Goal: Task Accomplishment & Management: Manage account settings

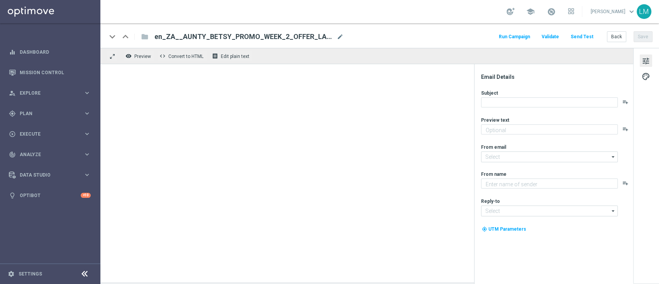
type textarea "Enjoy THREE weekly combo deals and get ready to change lives!"
type textarea "Lottoland"
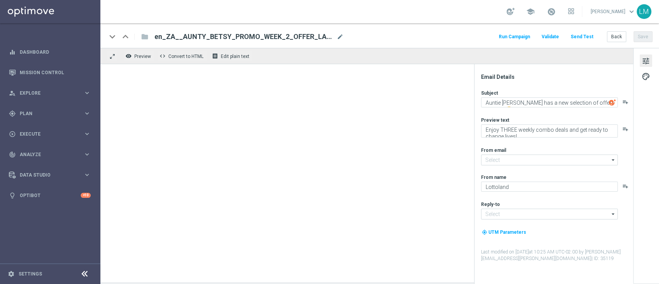
type input "[EMAIL_ADDRESS][DOMAIN_NAME]"
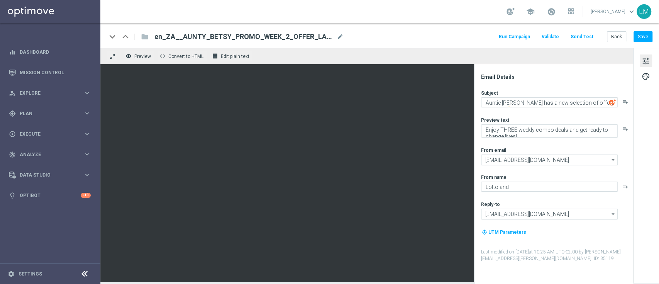
click at [578, 35] on button "Send Test" at bounding box center [582, 37] width 25 height 10
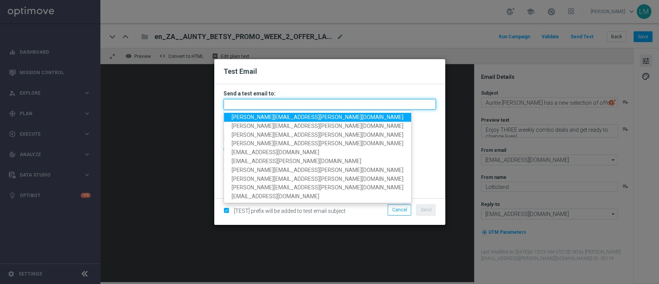
click at [370, 101] on input "text" at bounding box center [330, 104] width 212 height 11
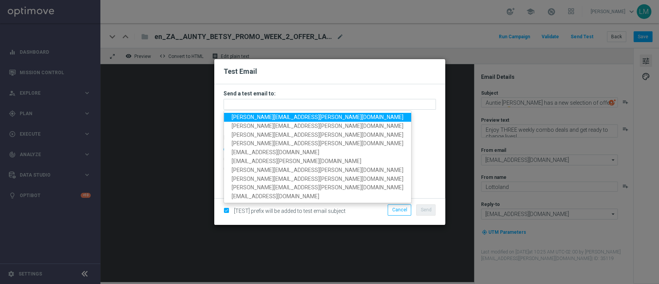
click at [251, 118] on span "leslie.martinez@lottoland.com" at bounding box center [318, 117] width 172 height 6
type input "leslie.martinez@lottoland.com"
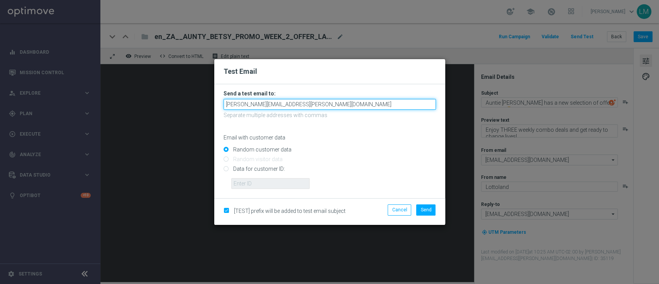
click at [344, 109] on input "leslie.martinez@lottoland.com" at bounding box center [330, 104] width 212 height 11
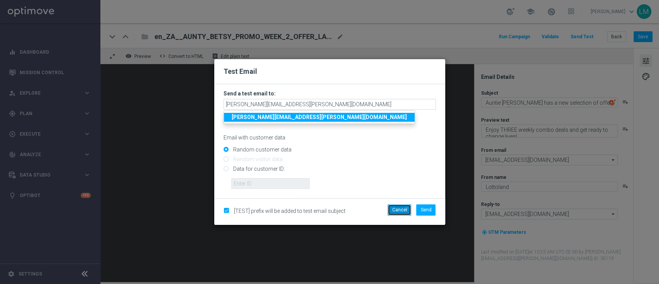
click at [404, 208] on button "Cancel" at bounding box center [400, 209] width 24 height 11
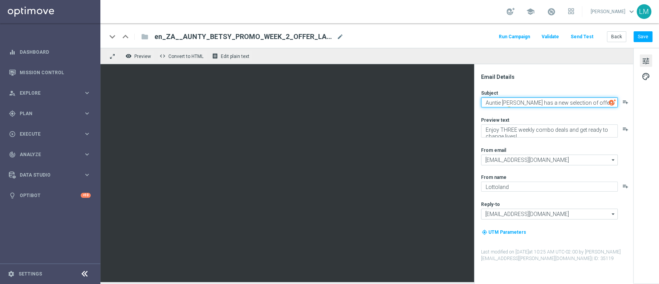
click at [500, 103] on textarea "Auntie Betsy has a new selection of offers for you! 🤩" at bounding box center [549, 102] width 137 height 10
type textarea "Aunty [PERSON_NAME] has a new selection of offers for you! 🤩"
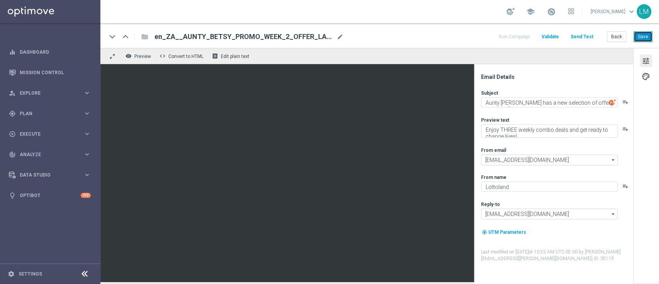
click at [648, 34] on button "Save" at bounding box center [643, 36] width 19 height 11
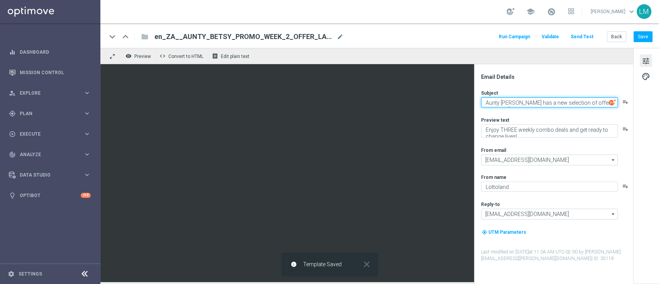
click at [531, 103] on textarea "Aunty [PERSON_NAME] has a new selection of offers for you! 🤩" at bounding box center [549, 102] width 137 height 10
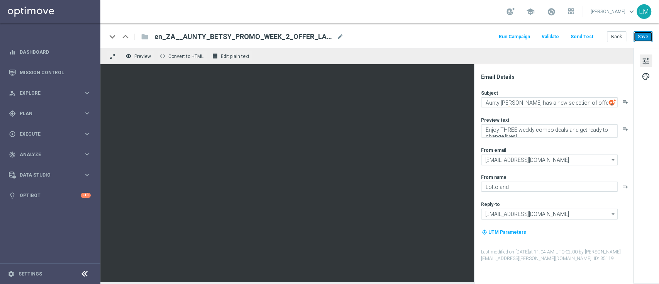
click at [634, 38] on button "Save" at bounding box center [643, 36] width 19 height 11
click at [588, 34] on button "Send Test" at bounding box center [582, 37] width 25 height 10
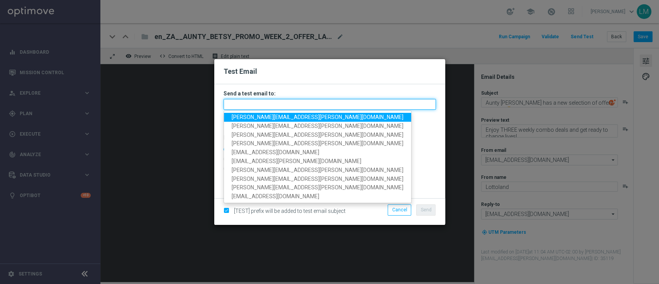
click at [297, 103] on input "text" at bounding box center [330, 104] width 212 height 11
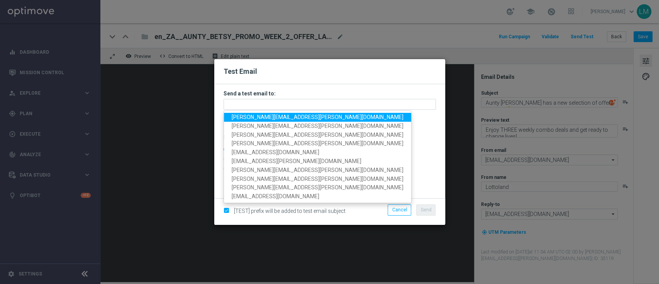
click at [276, 115] on span "leslie.martinez@lottoland.com" at bounding box center [318, 117] width 172 height 6
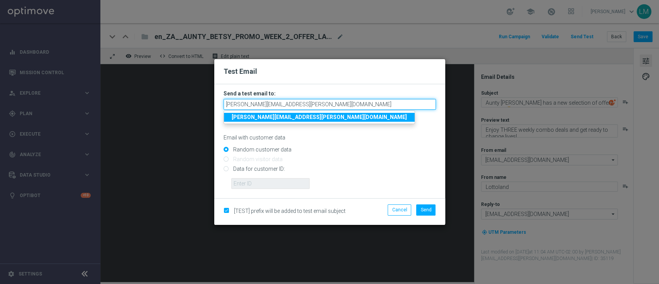
click at [336, 100] on input "leslie.martinez@lottoland.com" at bounding box center [330, 104] width 212 height 11
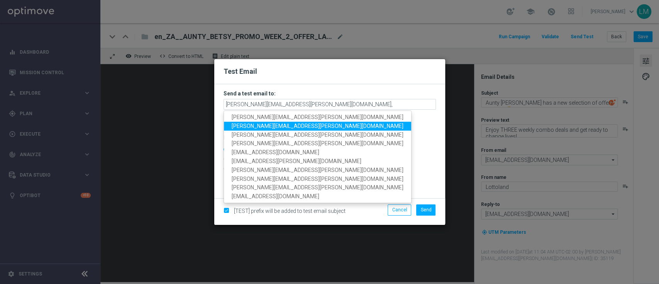
click at [286, 130] on link "millie.purcell@lottoland.com" at bounding box center [317, 126] width 187 height 9
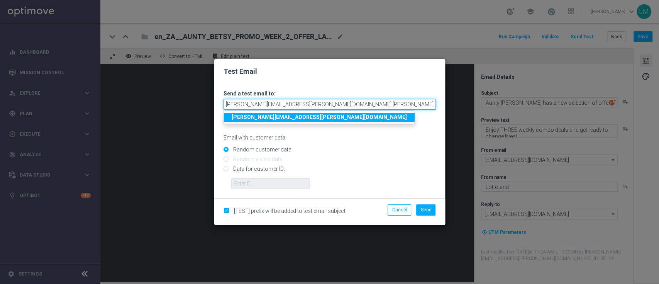
click at [381, 105] on input "leslie.martinez@lottoland.com,millie.purcell@lottoland.com" at bounding box center [330, 104] width 212 height 11
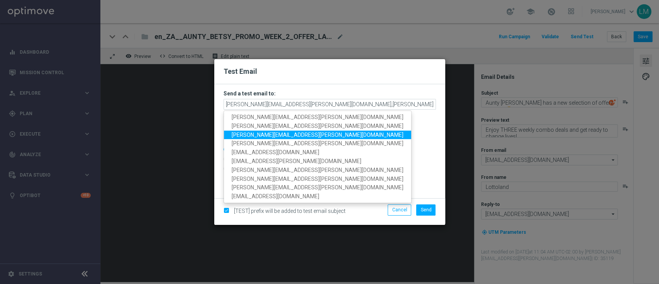
click at [254, 138] on link "ricky.hubbard@lottoland.com" at bounding box center [317, 135] width 187 height 9
type input "leslie.martinez@lottoland.com,millie.purcell@lottoland.com,ricky.hubbard@lottol…"
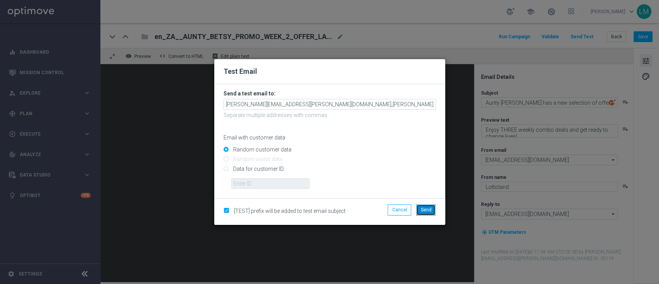
click at [425, 208] on span "Send" at bounding box center [425, 209] width 11 height 5
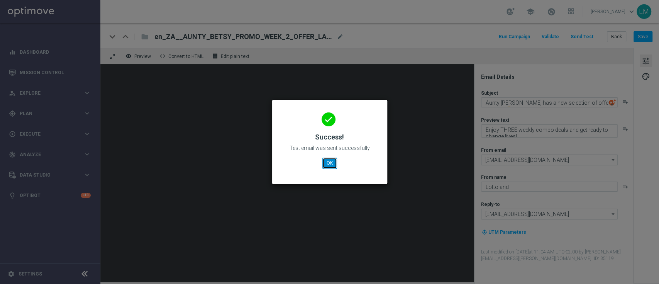
click at [326, 164] on button "OK" at bounding box center [329, 163] width 15 height 11
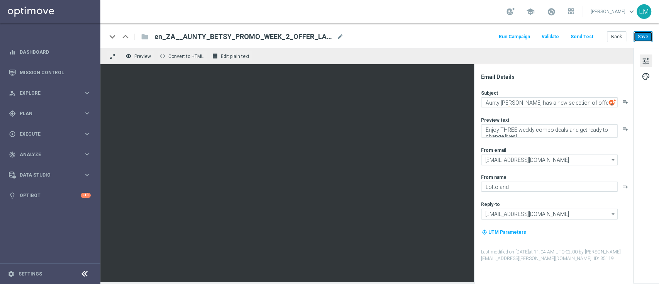
click at [643, 39] on button "Save" at bounding box center [643, 36] width 19 height 11
click at [619, 40] on button "Back" at bounding box center [616, 36] width 19 height 11
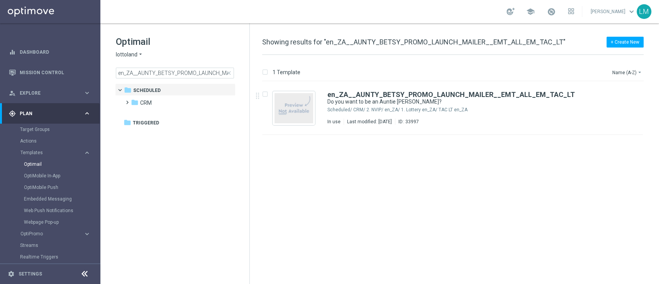
click at [227, 73] on span "close" at bounding box center [229, 73] width 6 height 6
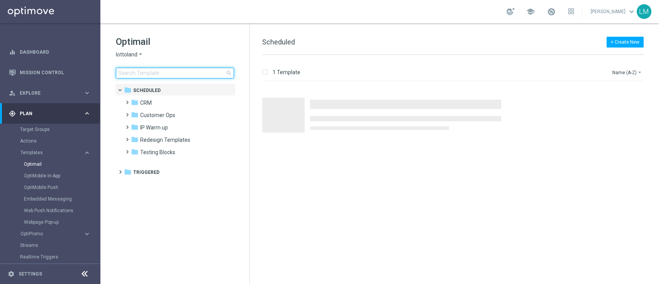
click at [205, 72] on input at bounding box center [175, 73] width 118 height 11
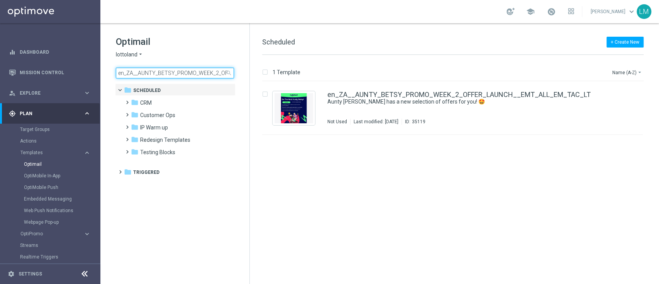
scroll to position [0, 87]
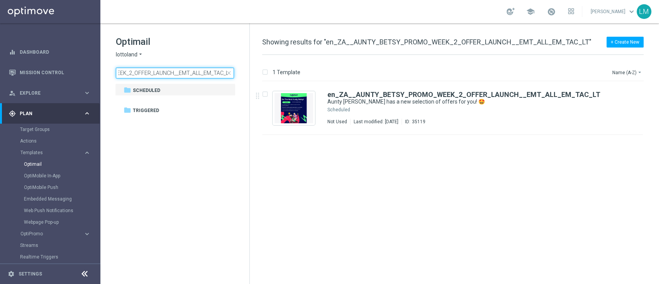
type input "en_ZA__AUNTY_BETSY_PROMO_WEEK_2_OFFER_LAUNCH__EMT_ALL_EM_TAC_LT"
click at [416, 105] on div "en_ZA__AUNTY_BETSY_PROMO_WEEK_2_OFFER_LAUNCH__EMT_ALL_EM_TAC_LT Aunty Betsy has…" at bounding box center [468, 108] width 283 height 34
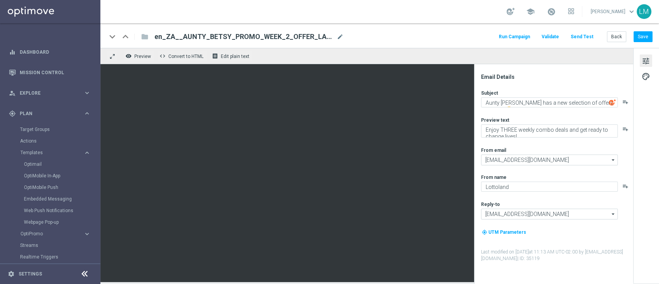
click at [577, 35] on button "Send Test" at bounding box center [582, 37] width 25 height 10
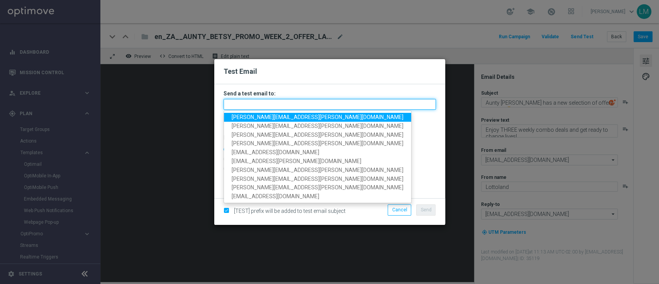
click at [344, 101] on input "text" at bounding box center [330, 104] width 212 height 11
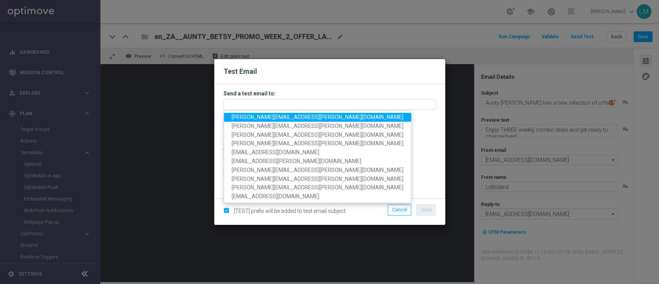
click at [271, 117] on span "leslie.martinez@lottoland.com" at bounding box center [318, 117] width 172 height 6
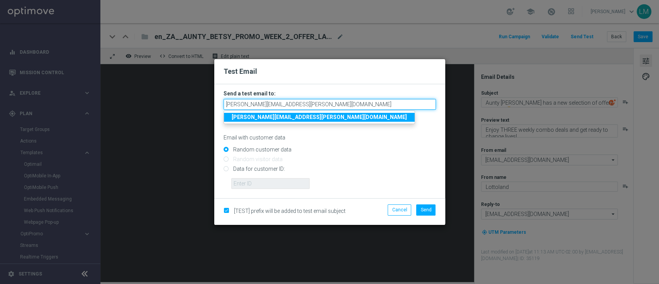
click at [315, 104] on input "leslie.martinez@lottoland.com" at bounding box center [330, 104] width 212 height 11
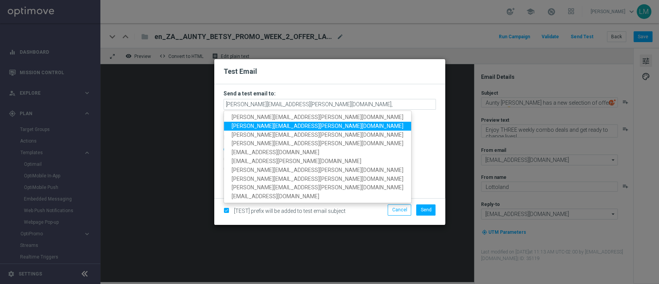
click at [272, 129] on span "millie.purcell@lottoland.com" at bounding box center [318, 126] width 172 height 6
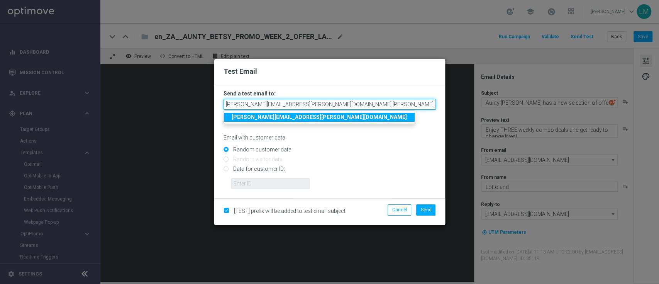
click at [376, 103] on input "leslie.martinez@lottoland.com,millie.purcell@lottoland.com" at bounding box center [330, 104] width 212 height 11
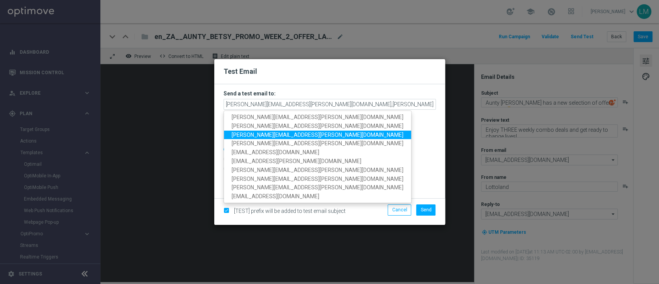
click at [246, 136] on span "ricky.hubbard@lottoland.com" at bounding box center [318, 135] width 172 height 6
type input "leslie.martinez@lottoland.com,millie.purcell@lottoland.com,ricky.hubbard@lottol…"
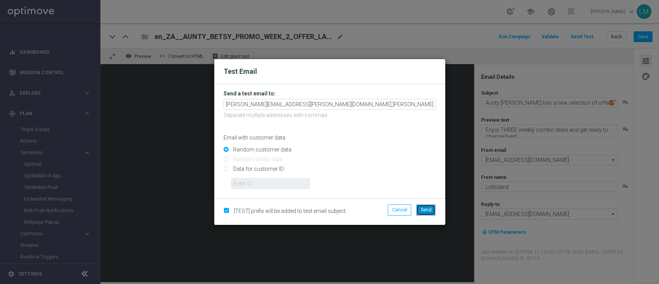
click at [420, 206] on button "Send" at bounding box center [425, 209] width 19 height 11
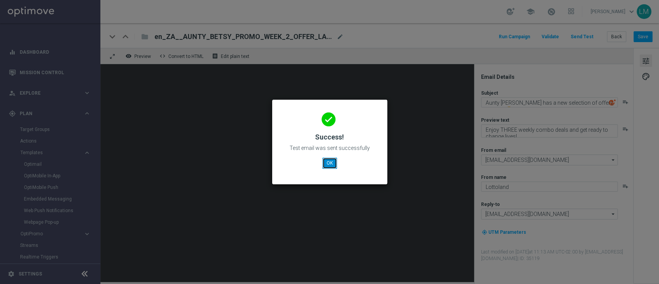
click at [327, 160] on button "OK" at bounding box center [329, 163] width 15 height 11
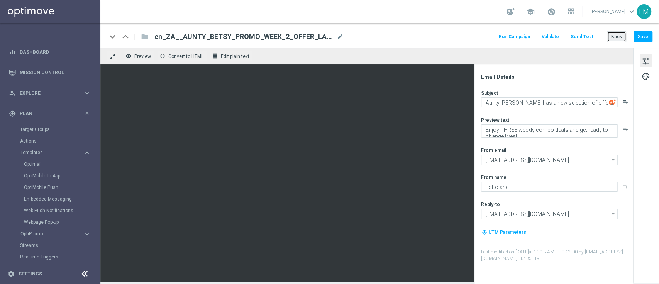
click at [612, 37] on button "Back" at bounding box center [616, 36] width 19 height 11
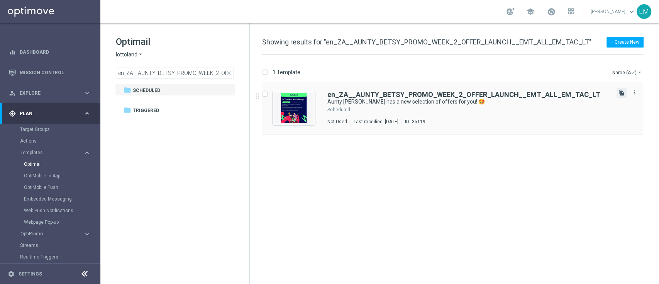
click at [619, 93] on icon "file_copy" at bounding box center [622, 93] width 6 height 6
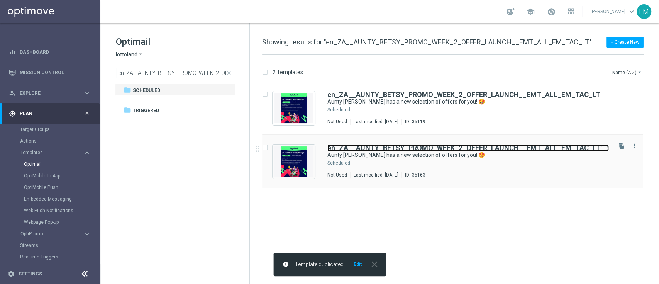
click at [416, 144] on b "en_ZA__AUNTY_BETSY_PROMO_WEEK_2_OFFER_LAUNCH__EMT_ALL_EM_TAC_LT" at bounding box center [463, 148] width 273 height 8
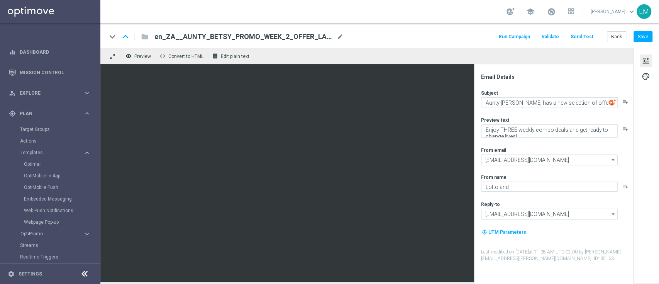
click at [584, 33] on button "Send Test" at bounding box center [582, 37] width 25 height 10
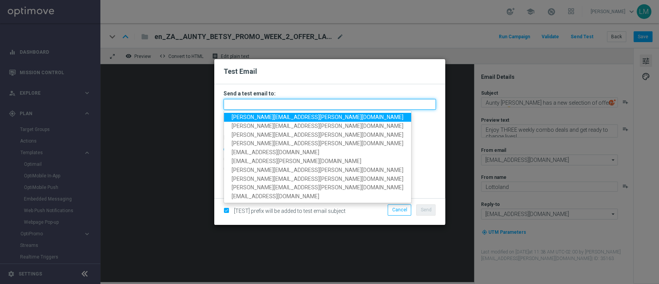
click at [333, 105] on input "text" at bounding box center [330, 104] width 212 height 11
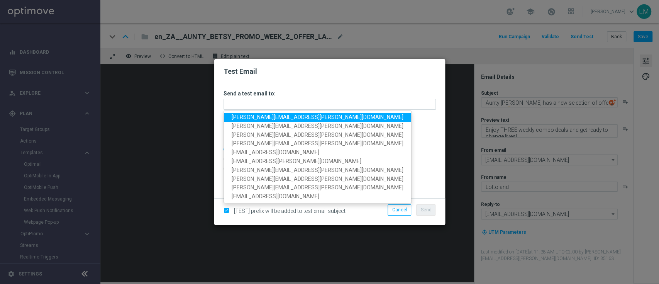
click at [288, 115] on span "leslie.martinez@lottoland.com" at bounding box center [318, 117] width 172 height 6
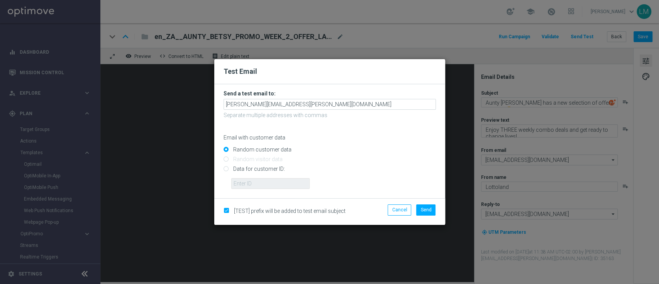
click at [317, 111] on form "Send a test email to: leslie.martinez@lottoland.com Separate multiple addresses…" at bounding box center [330, 139] width 212 height 99
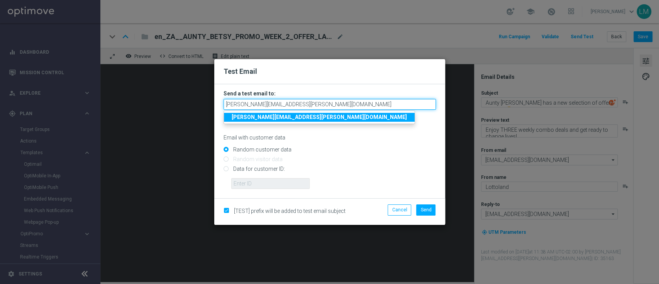
click at [317, 105] on input "leslie.martinez@lottoland.com" at bounding box center [330, 104] width 212 height 11
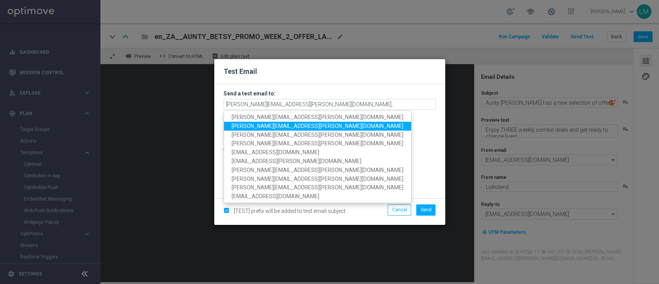
click at [263, 123] on span "millie.purcell@lottoland.com" at bounding box center [318, 126] width 172 height 6
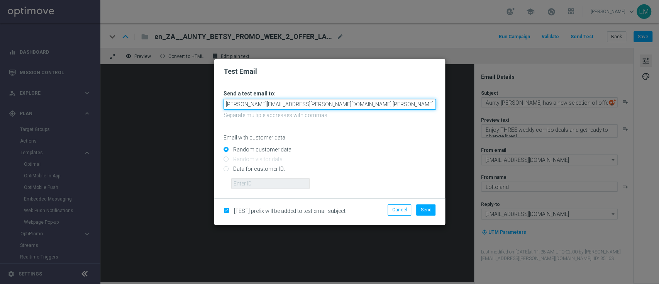
click at [378, 107] on input "leslie.martinez@lottoland.com,millie.purcell@lottoland.com" at bounding box center [330, 104] width 212 height 11
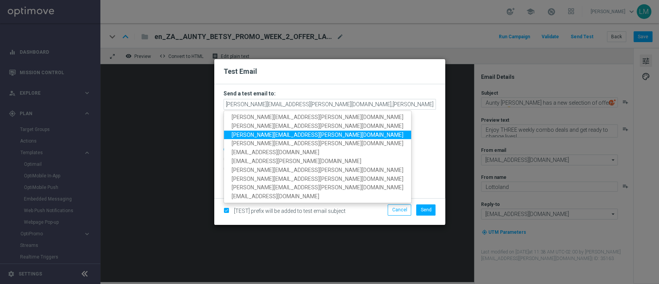
click at [256, 136] on span "ricky.hubbard@lottoland.com" at bounding box center [318, 135] width 172 height 6
type input "leslie.martinez@lottoland.com,millie.purcell@lottoland.com,ricky.hubbard@lottol…"
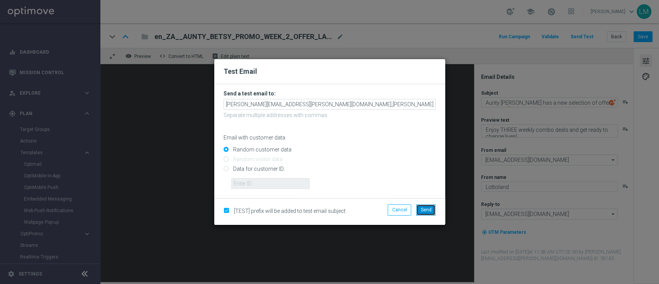
click at [425, 212] on span "Send" at bounding box center [425, 209] width 11 height 5
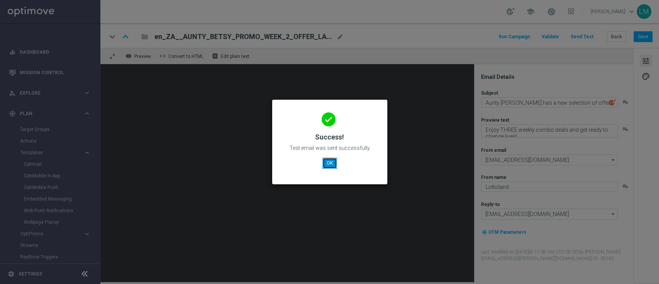
click at [328, 161] on button "OK" at bounding box center [329, 163] width 15 height 11
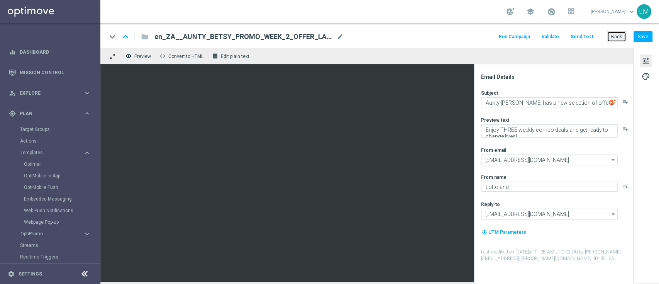
click at [624, 36] on button "Back" at bounding box center [616, 36] width 19 height 11
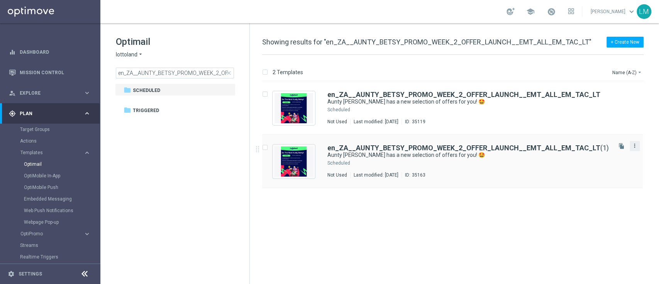
click at [636, 142] on icon "more_vert" at bounding box center [635, 145] width 6 height 6
click at [597, 171] on div "delete_forever Delete" at bounding box center [600, 175] width 62 height 11
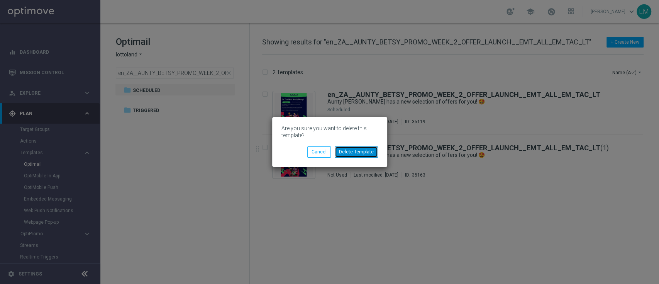
click at [358, 153] on button "Delete Template" at bounding box center [356, 151] width 43 height 11
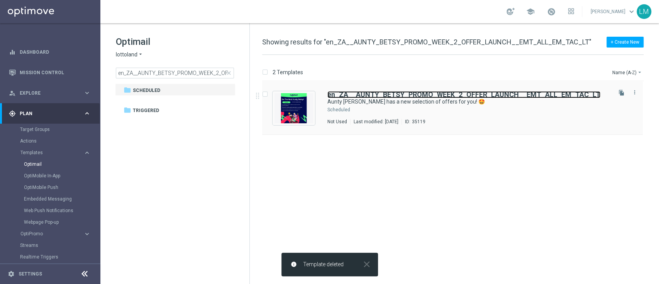
click at [507, 94] on b "en_ZA__AUNTY_BETSY_PROMO_WEEK_2_OFFER_LAUNCH__EMT_ALL_EM_TAC_LT" at bounding box center [463, 94] width 273 height 8
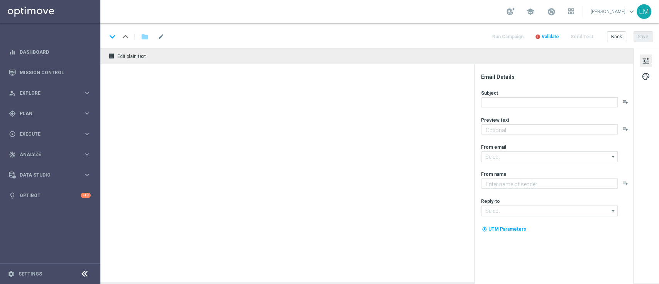
type textarea "Find out before this expires!"
type input "[EMAIL_ADDRESS][DOMAIN_NAME]"
type textarea "Lottoland"
type input "[EMAIL_ADDRESS][DOMAIN_NAME]"
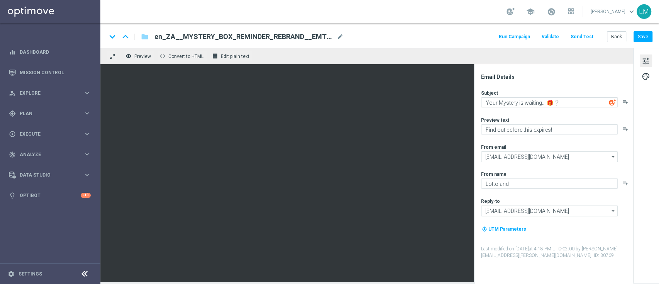
click at [587, 41] on button "Send Test" at bounding box center [582, 37] width 25 height 10
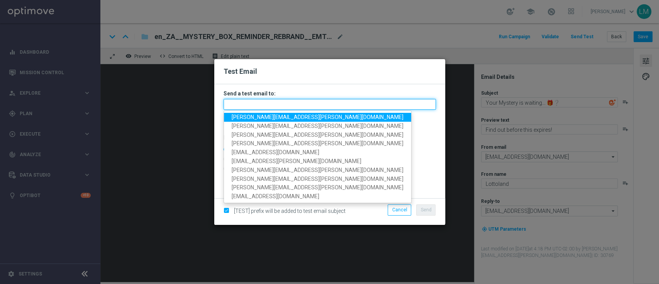
click at [337, 99] on input "text" at bounding box center [330, 104] width 212 height 11
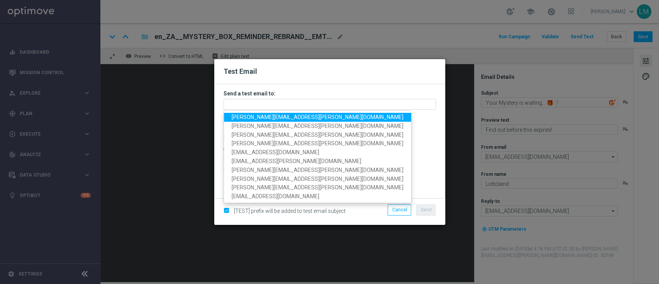
click at [273, 117] on span "leslie.martinez@lottoland.com" at bounding box center [318, 117] width 172 height 6
type input "leslie.martinez@lottoland.com"
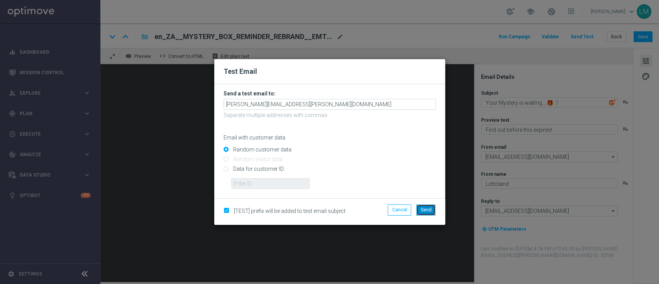
click at [426, 207] on span "Send" at bounding box center [425, 209] width 11 height 5
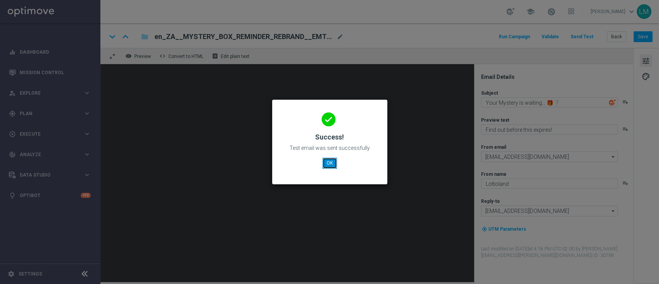
click at [330, 161] on button "OK" at bounding box center [329, 163] width 15 height 11
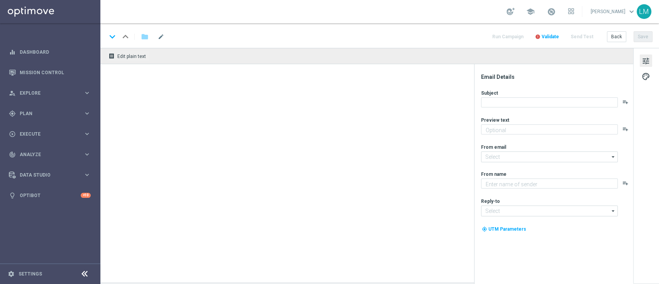
type textarea "Enjoy THREE weekly combo deals and get ready to change lives!"
type textarea "Lottoland"
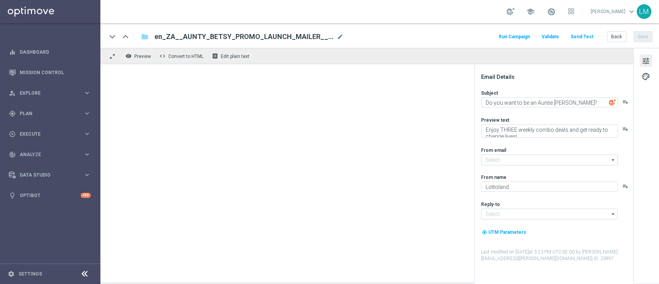
type input "[EMAIL_ADDRESS][DOMAIN_NAME]"
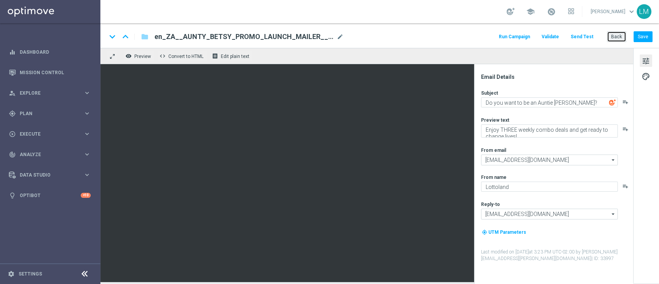
click at [615, 35] on button "Back" at bounding box center [616, 36] width 19 height 11
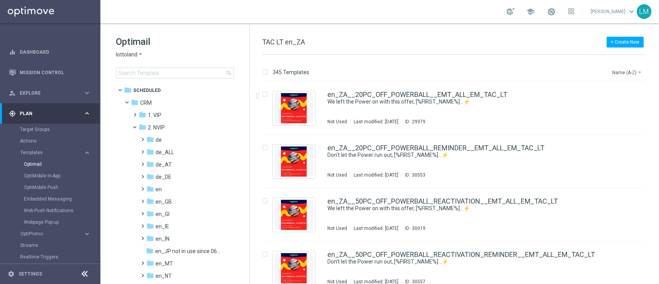
click at [624, 72] on button "Name (A-Z) arrow_drop_down" at bounding box center [628, 72] width 32 height 9
click at [624, 107] on span "Date Modified (Newest)" at bounding box center [614, 106] width 52 height 5
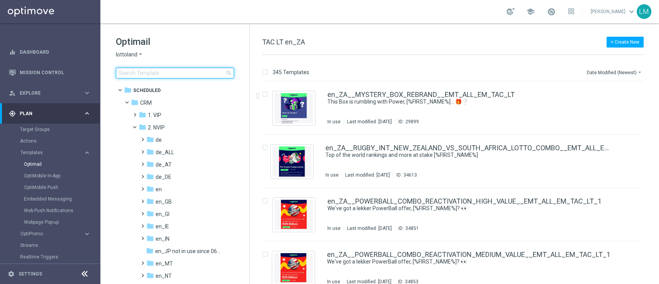
click at [188, 76] on input at bounding box center [175, 73] width 118 height 11
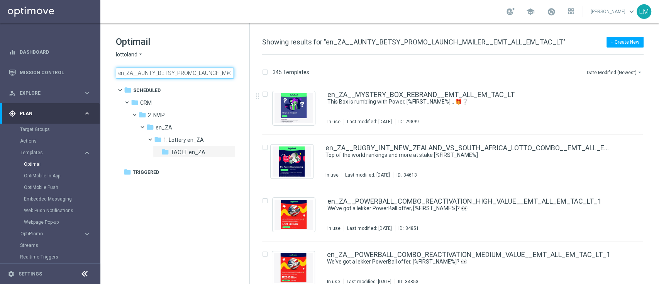
scroll to position [0, 68]
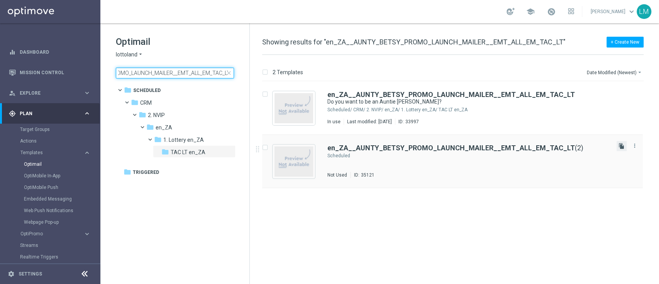
type input "en_ZA__AUNTY_BETSY_PROMO_LAUNCH_MAILER__EMT_ALL_EM_TAC_LT"
click at [619, 147] on icon "file_copy" at bounding box center [622, 146] width 6 height 6
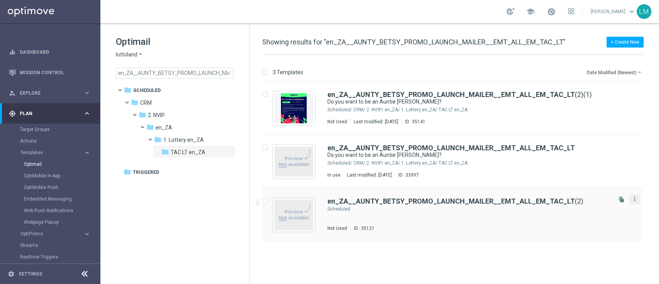
click at [637, 198] on icon "more_vert" at bounding box center [635, 199] width 6 height 6
click at [636, 203] on button "more_vert" at bounding box center [635, 198] width 8 height 9
click at [604, 230] on div "Delete" at bounding box center [604, 228] width 47 height 5
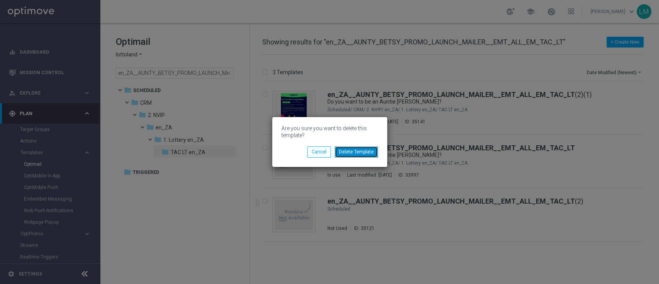
click at [358, 156] on button "Delete Template" at bounding box center [356, 151] width 43 height 11
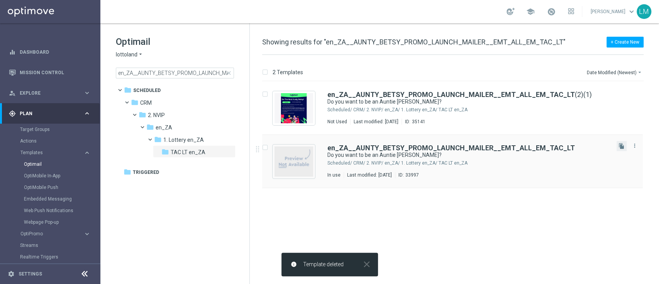
click at [620, 150] on button "file_copy" at bounding box center [622, 146] width 10 height 10
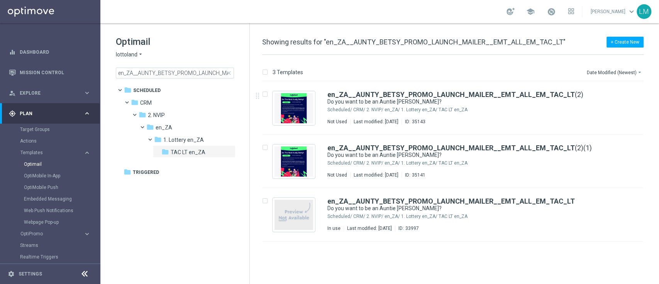
click at [227, 73] on span "close" at bounding box center [229, 73] width 6 height 6
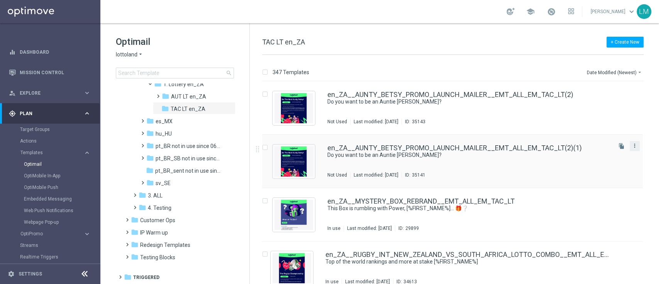
click at [632, 146] on icon "more_vert" at bounding box center [635, 145] width 6 height 6
click at [504, 40] on div "+ Create New TAC LT en_ZA" at bounding box center [452, 45] width 381 height 17
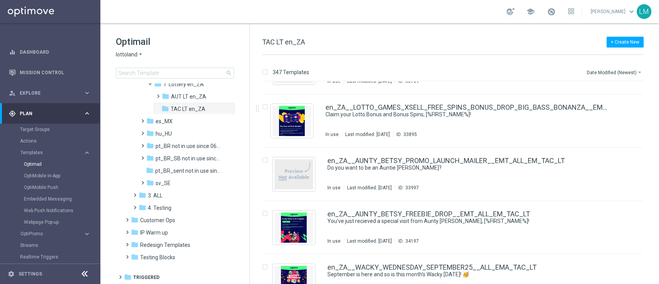
scroll to position [573, 0]
click at [622, 163] on button "file_copy" at bounding box center [622, 159] width 10 height 10
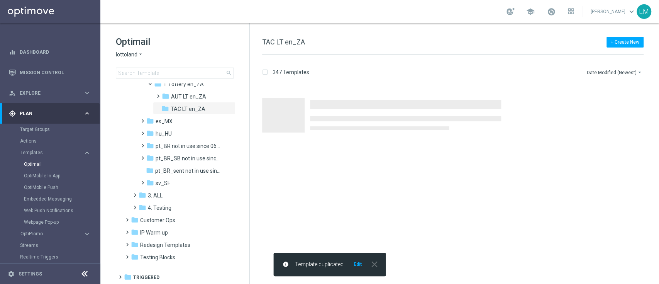
scroll to position [0, 0]
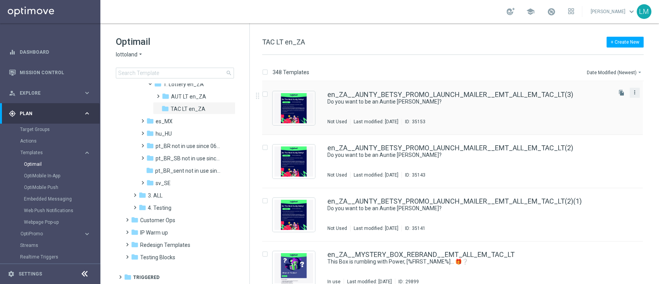
click at [635, 91] on icon "more_vert" at bounding box center [635, 92] width 6 height 6
click at [596, 121] on div "Delete" at bounding box center [602, 122] width 47 height 5
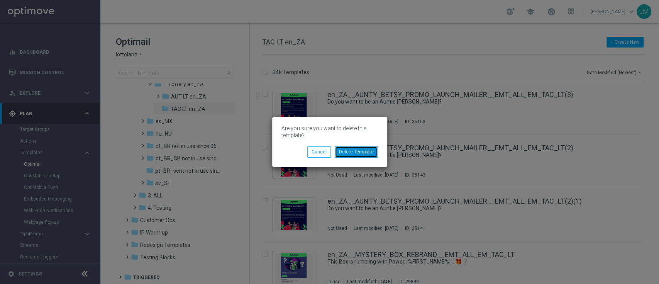
click at [374, 148] on button "Delete Template" at bounding box center [356, 151] width 43 height 11
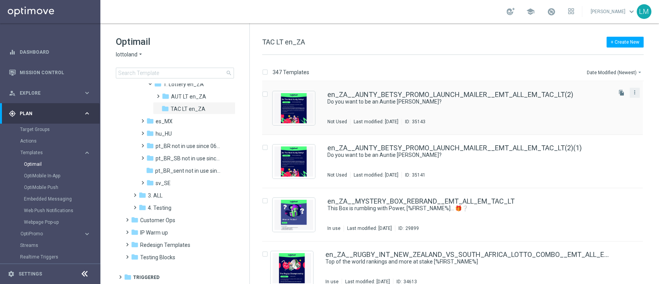
click at [631, 92] on button "more_vert" at bounding box center [635, 92] width 8 height 9
click at [598, 122] on div "Delete" at bounding box center [602, 122] width 47 height 5
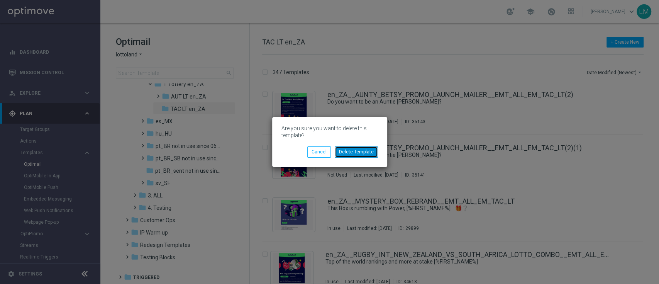
click at [358, 155] on button "Delete Template" at bounding box center [356, 151] width 43 height 11
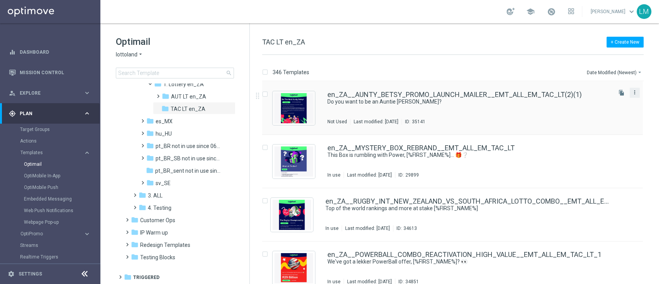
click at [635, 95] on icon "more_vert" at bounding box center [635, 92] width 6 height 6
click at [603, 120] on div "Delete" at bounding box center [602, 122] width 47 height 5
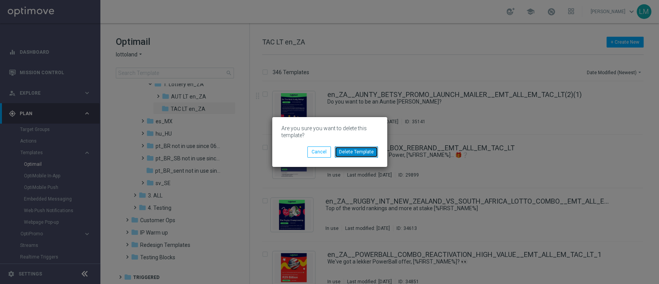
click at [342, 150] on button "Delete Template" at bounding box center [356, 151] width 43 height 11
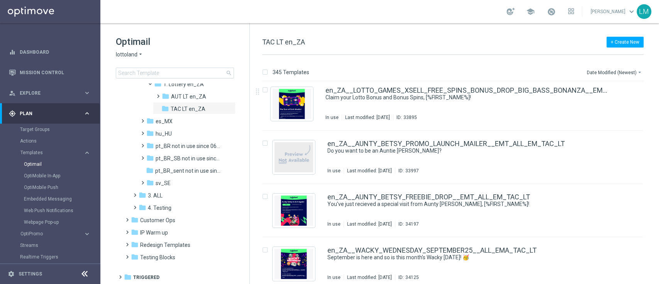
scroll to position [484, 0]
click at [160, 70] on input at bounding box center [175, 73] width 118 height 11
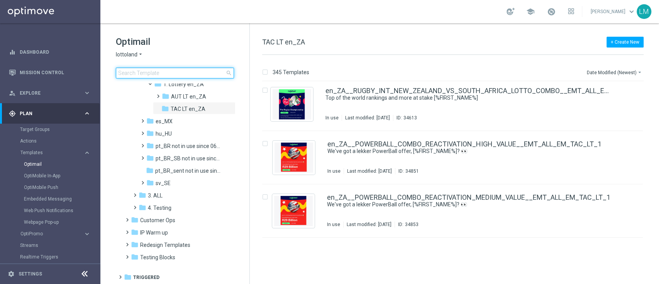
scroll to position [0, 0]
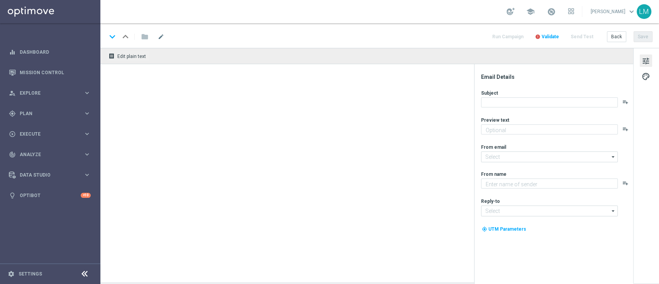
type textarea "Enjoy THREE weekly combo deals and get ready to change lives!"
type textarea "Lottoland"
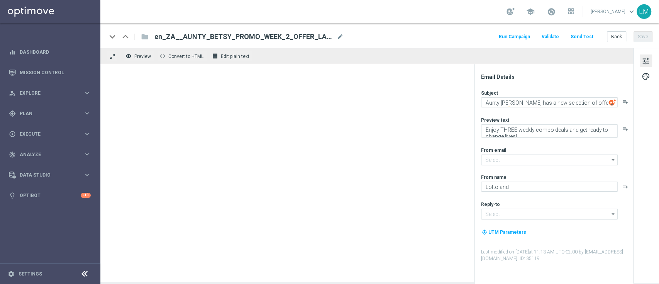
type input "[EMAIL_ADDRESS][DOMAIN_NAME]"
